Goal: Download file/media

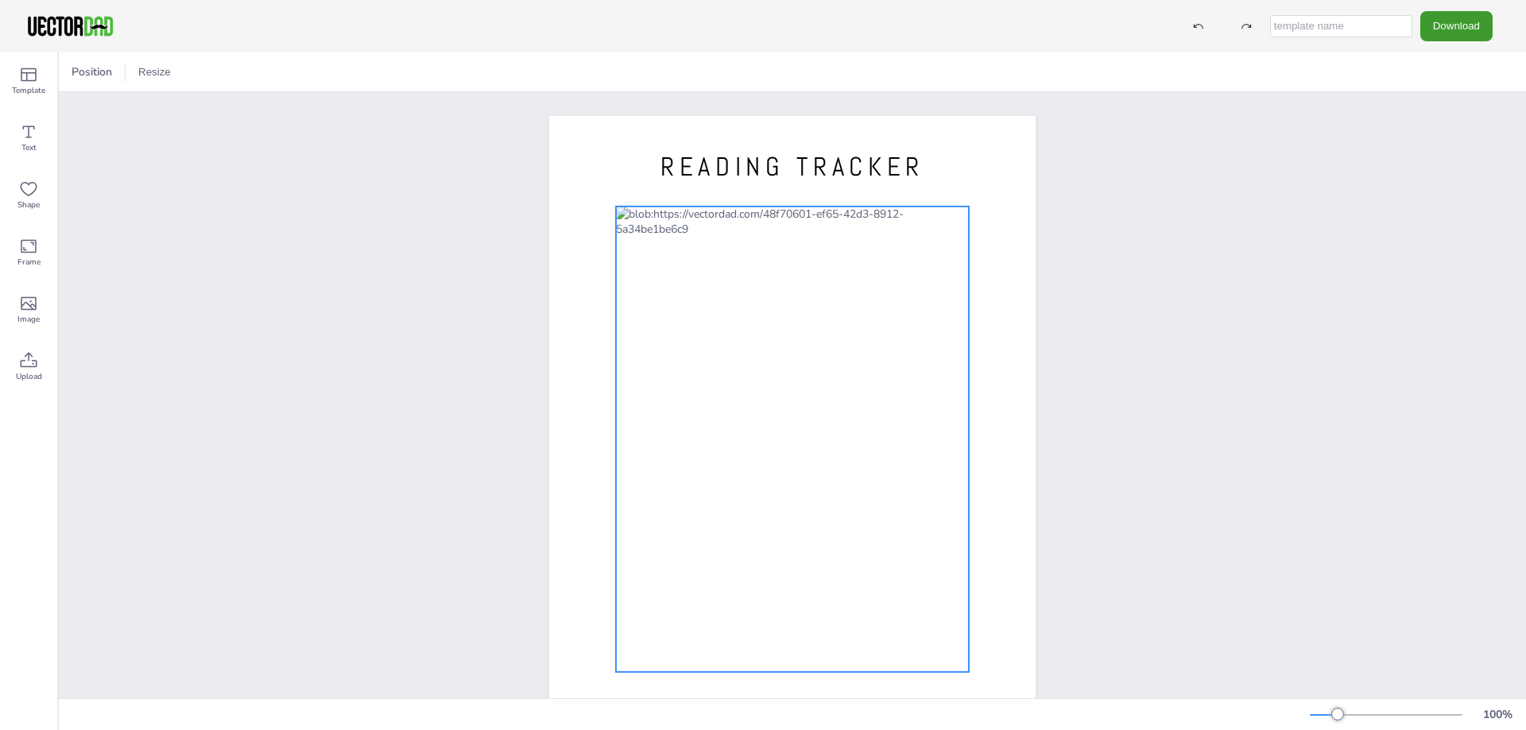
scroll to position [82, 0]
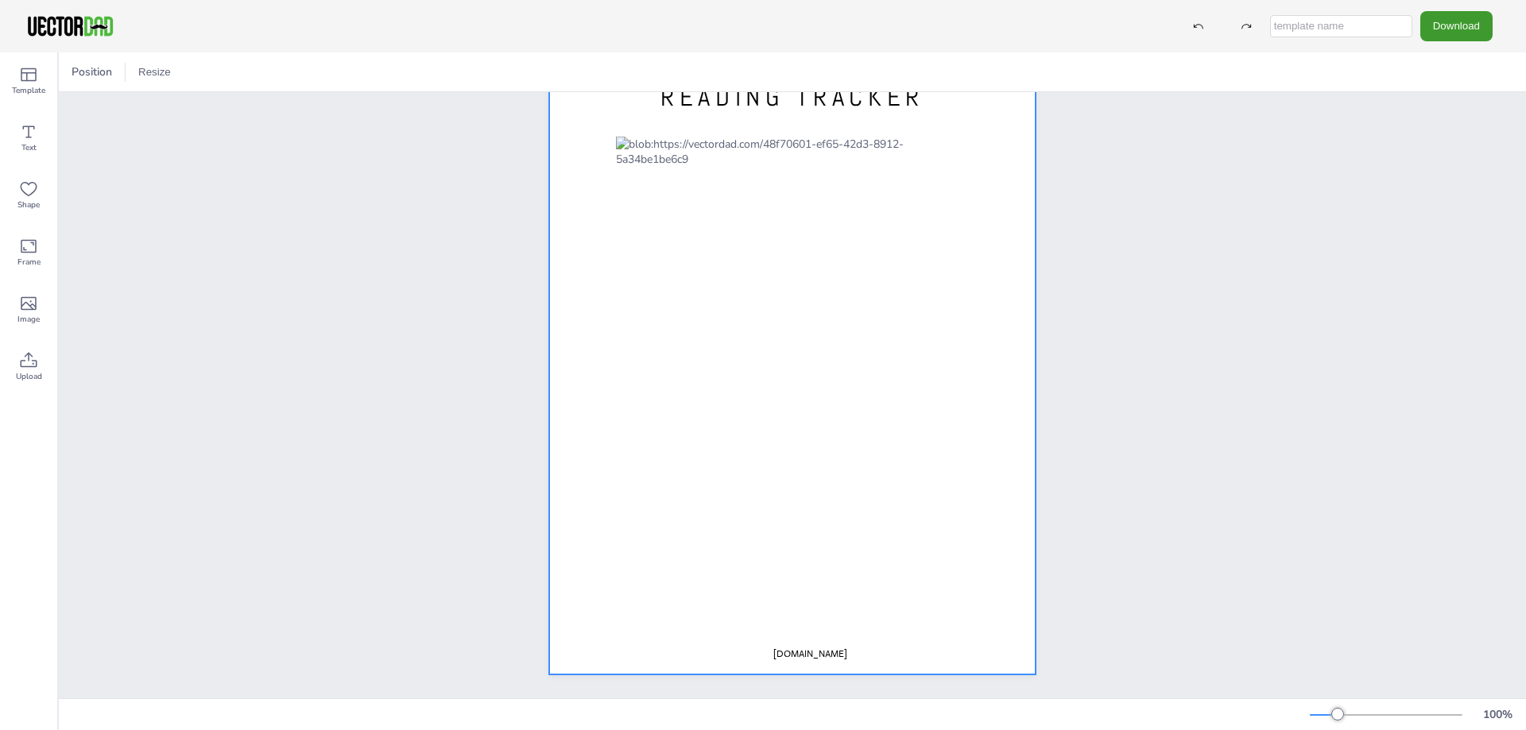
click at [798, 648] on span "[DOMAIN_NAME]" at bounding box center [810, 654] width 74 height 13
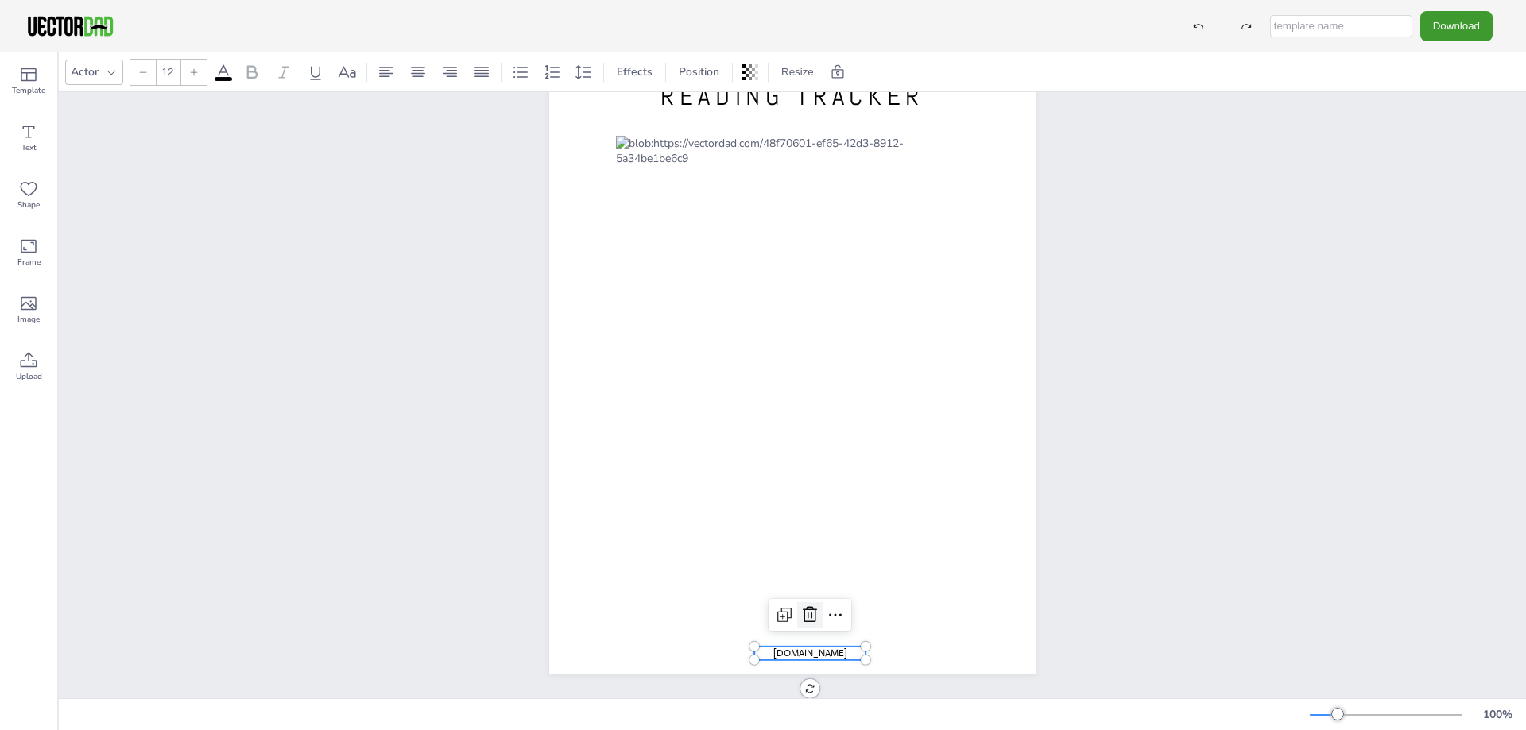
click at [800, 614] on div at bounding box center [809, 614] width 25 height 25
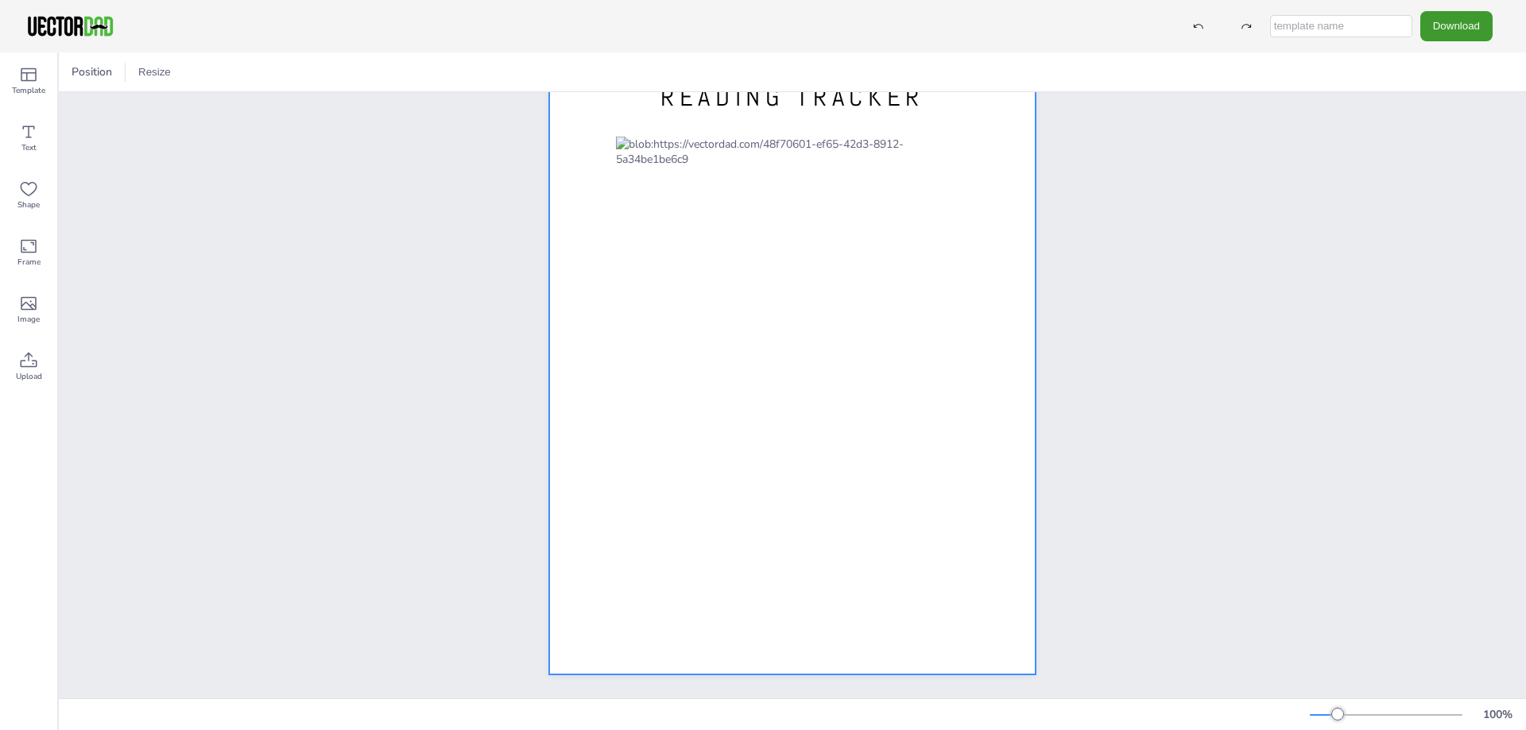
scroll to position [0, 0]
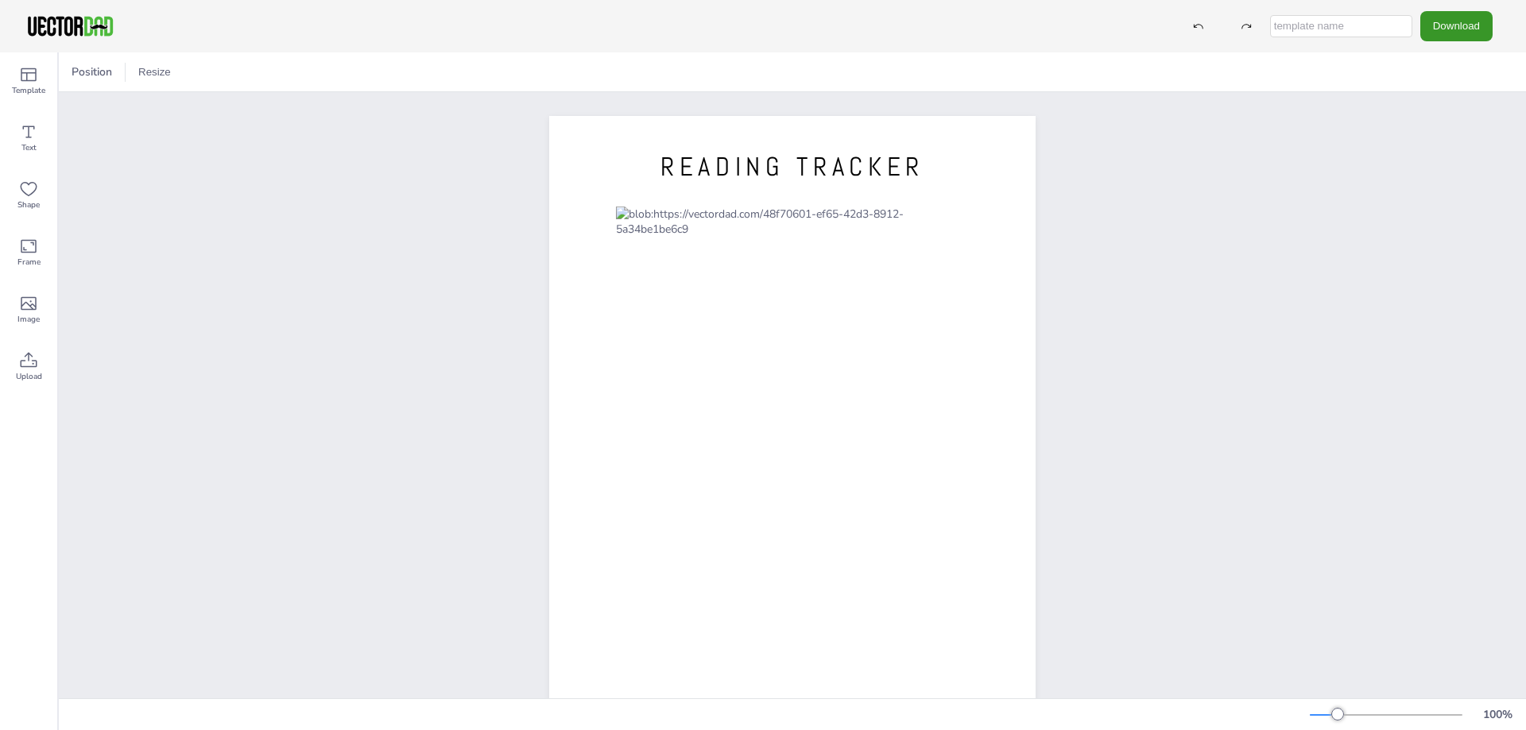
click at [1442, 22] on button "Download" at bounding box center [1456, 25] width 72 height 29
click at [1468, 133] on li "JPG" at bounding box center [1461, 129] width 130 height 33
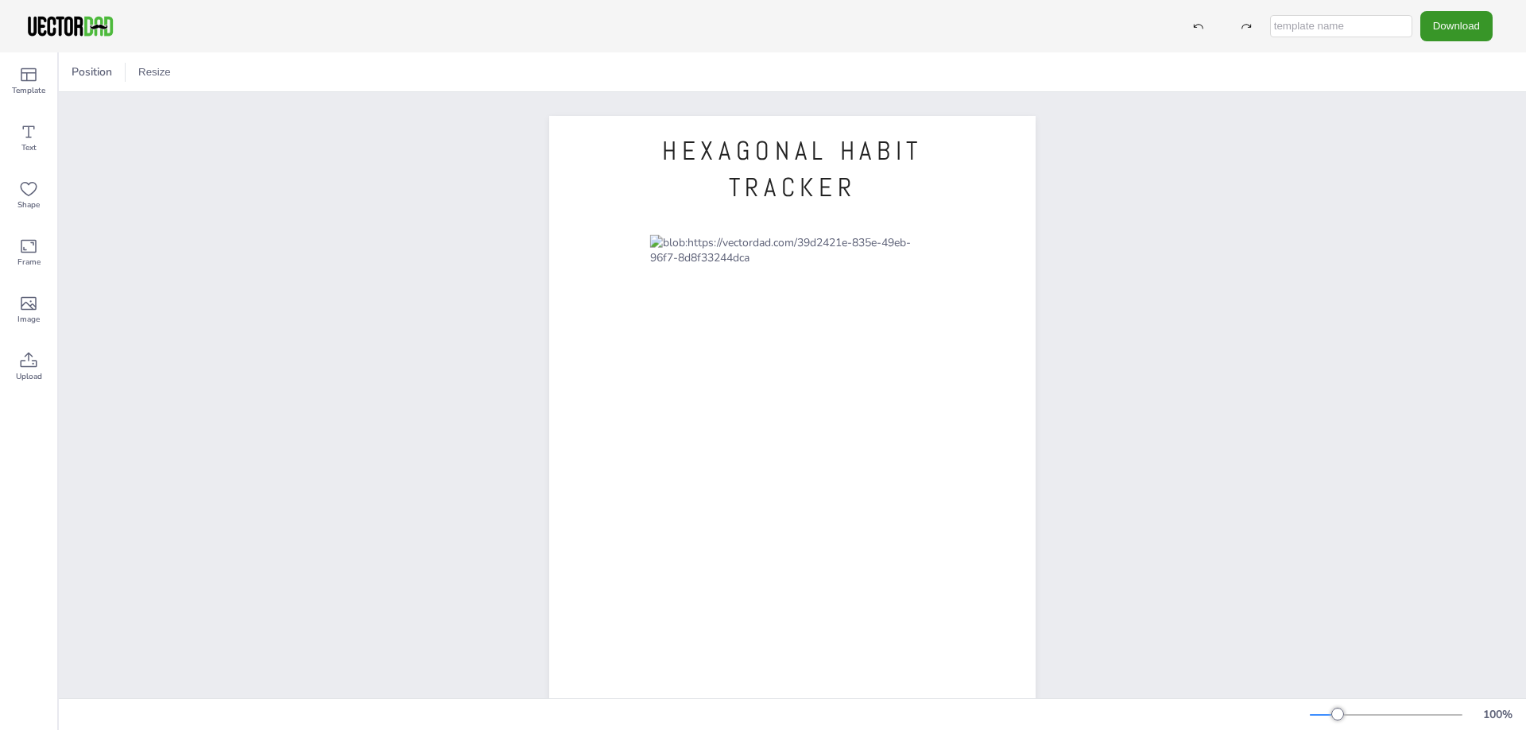
click at [1457, 34] on button "Download" at bounding box center [1456, 25] width 72 height 29
click at [1439, 102] on li "PNG" at bounding box center [1461, 96] width 130 height 33
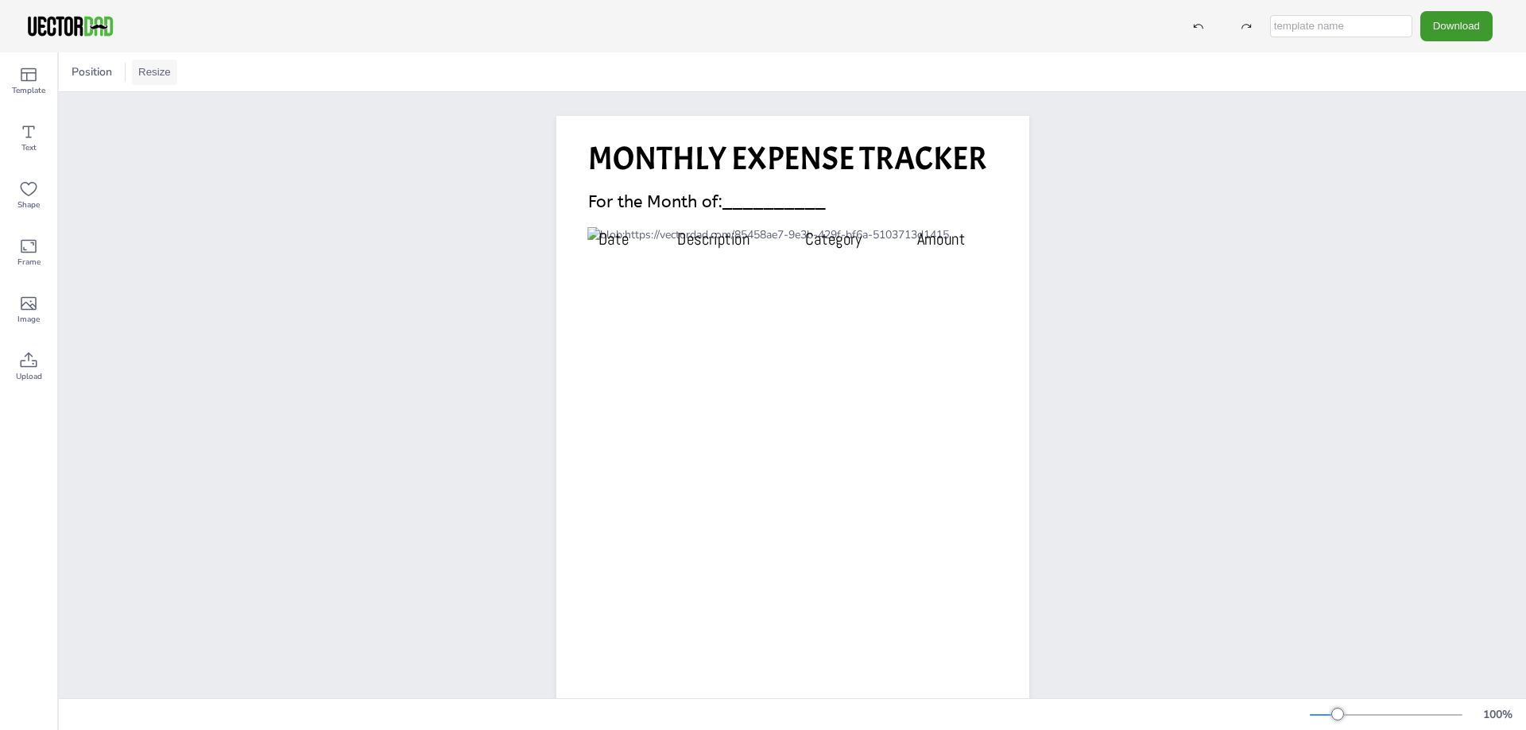
click at [159, 63] on button "Resize" at bounding box center [154, 72] width 45 height 25
click at [216, 78] on li "A4 (8.25in x 11.75in)" at bounding box center [199, 73] width 134 height 31
click at [135, 67] on button "Resize" at bounding box center [154, 72] width 45 height 25
click at [165, 110] on li "US Letter (8.5in x 11in)" at bounding box center [199, 104] width 134 height 31
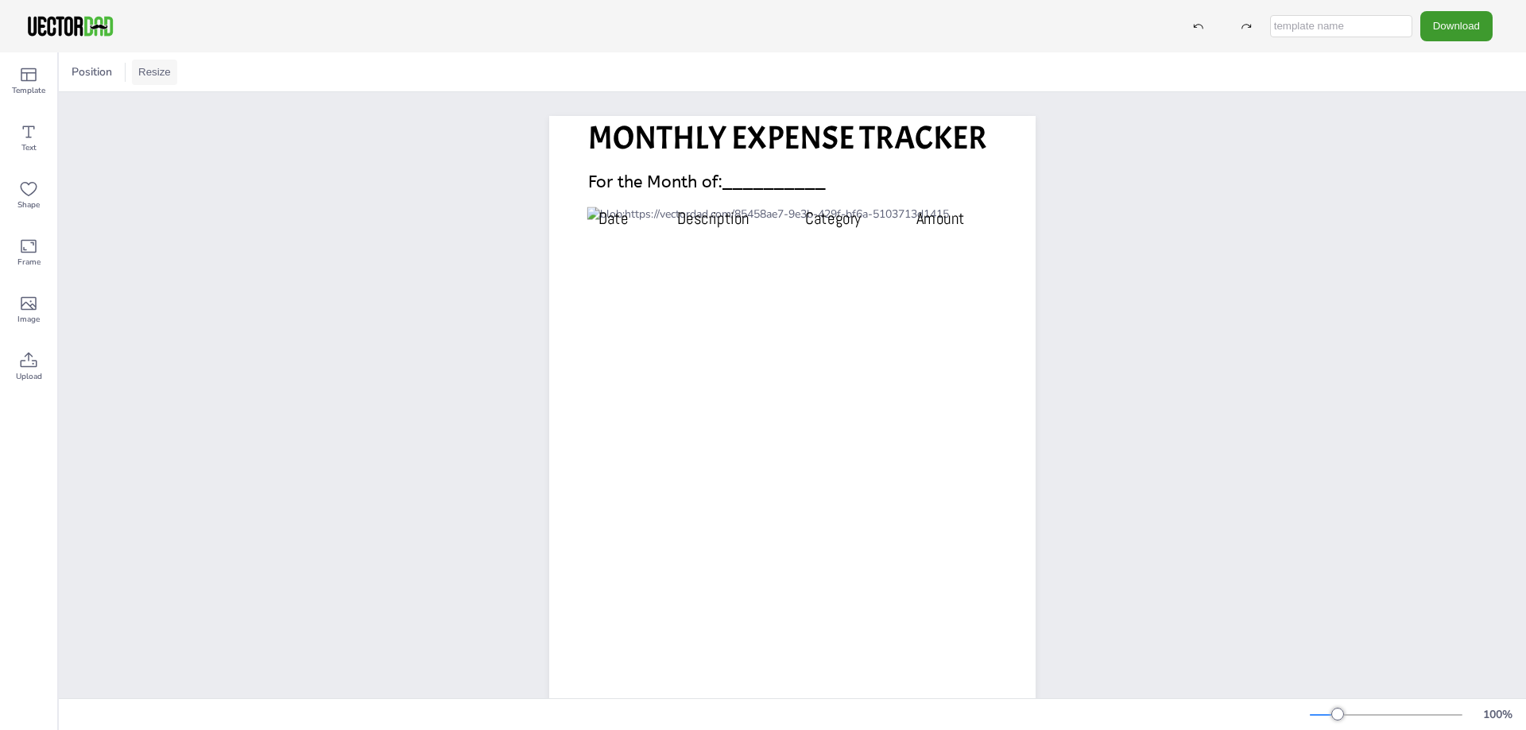
click at [153, 74] on button "Resize" at bounding box center [154, 72] width 45 height 25
click at [168, 87] on li "A4 (8.25in x 11.75in)" at bounding box center [199, 73] width 134 height 31
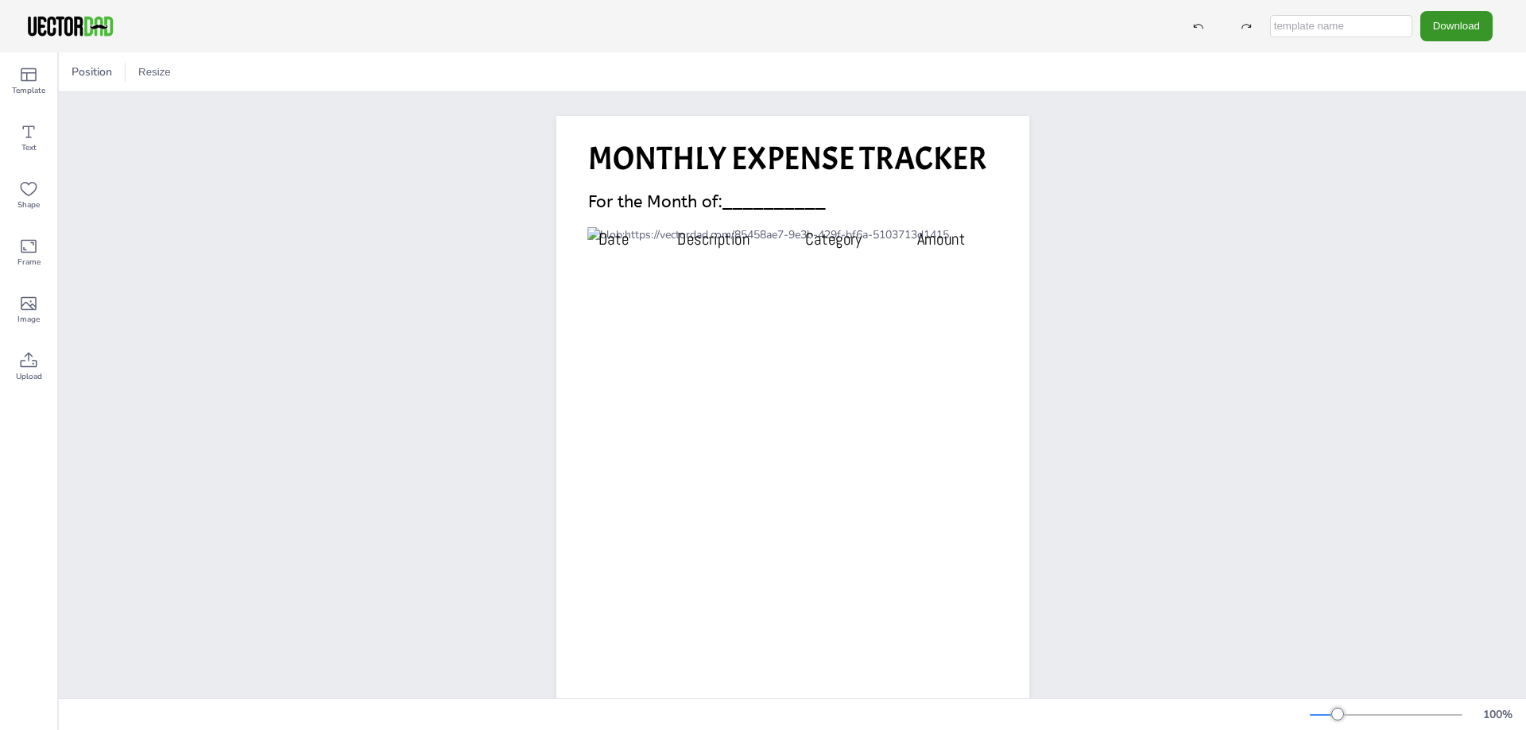
click at [1462, 30] on button "Download" at bounding box center [1456, 25] width 72 height 29
click at [1439, 93] on li "PNG" at bounding box center [1461, 96] width 130 height 33
